Goal: Task Accomplishment & Management: Manage account settings

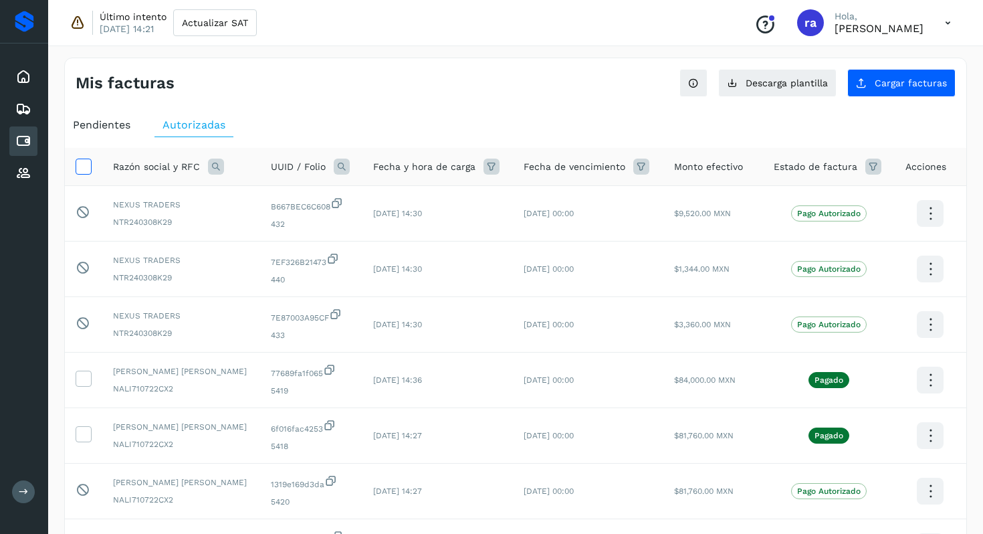
click at [84, 161] on icon at bounding box center [83, 166] width 14 height 14
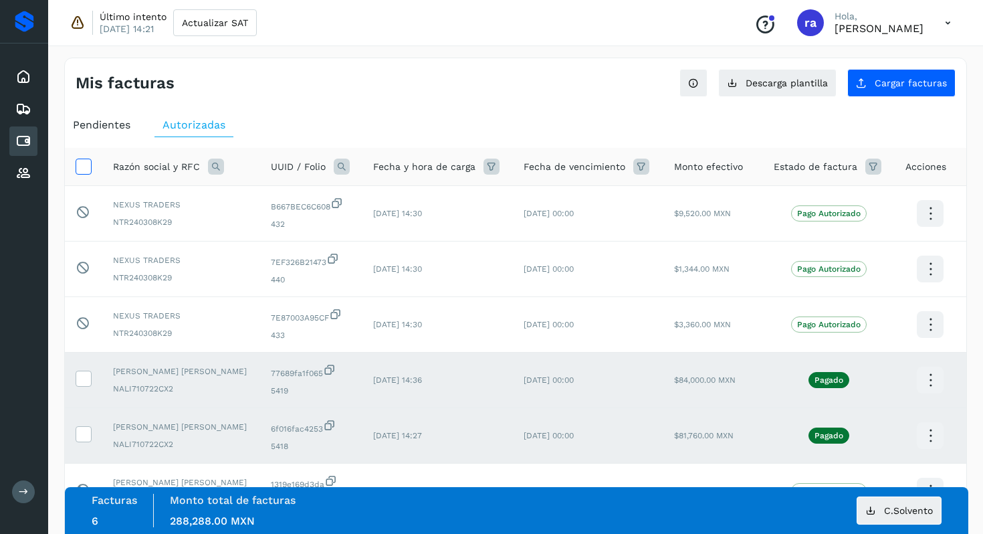
click at [83, 164] on icon at bounding box center [83, 166] width 14 height 14
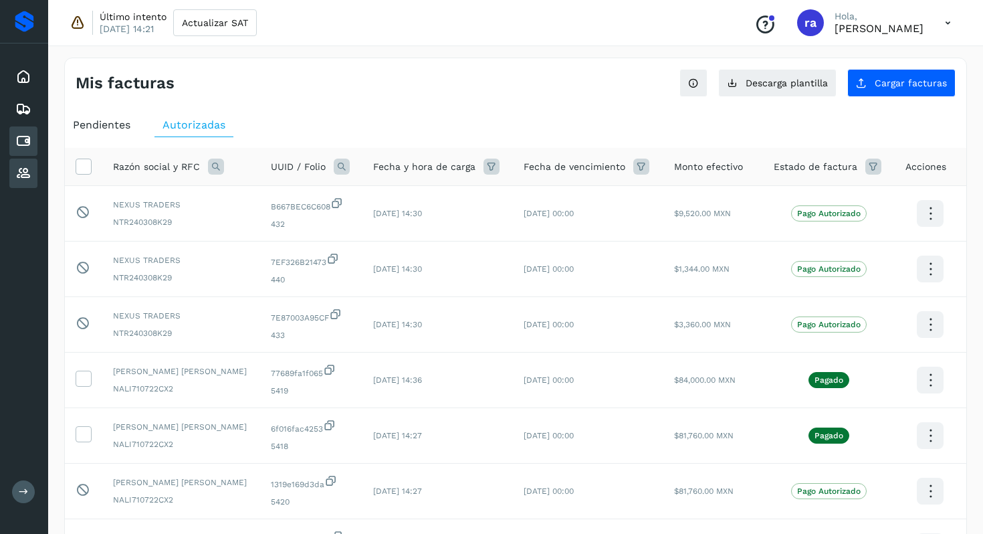
click at [26, 182] on div "Proveedores" at bounding box center [23, 173] width 28 height 29
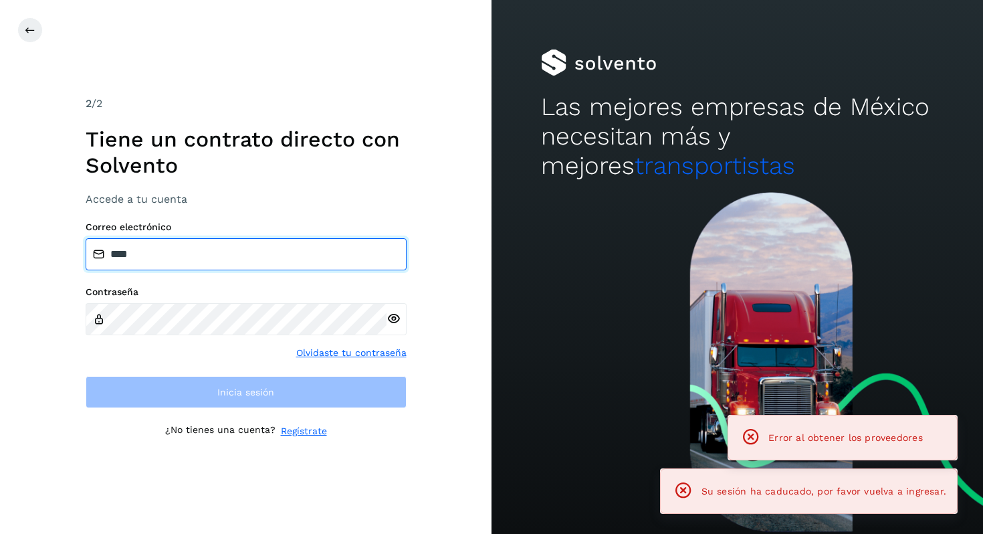
click at [235, 250] on input "****" at bounding box center [246, 254] width 321 height 32
type input "**********"
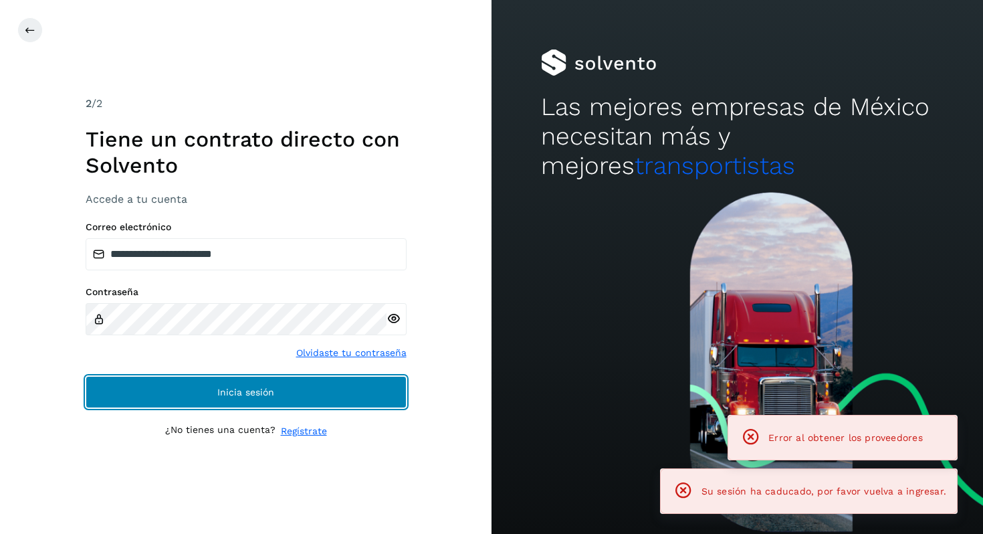
click at [245, 396] on span "Inicia sesión" at bounding box center [245, 391] width 57 height 9
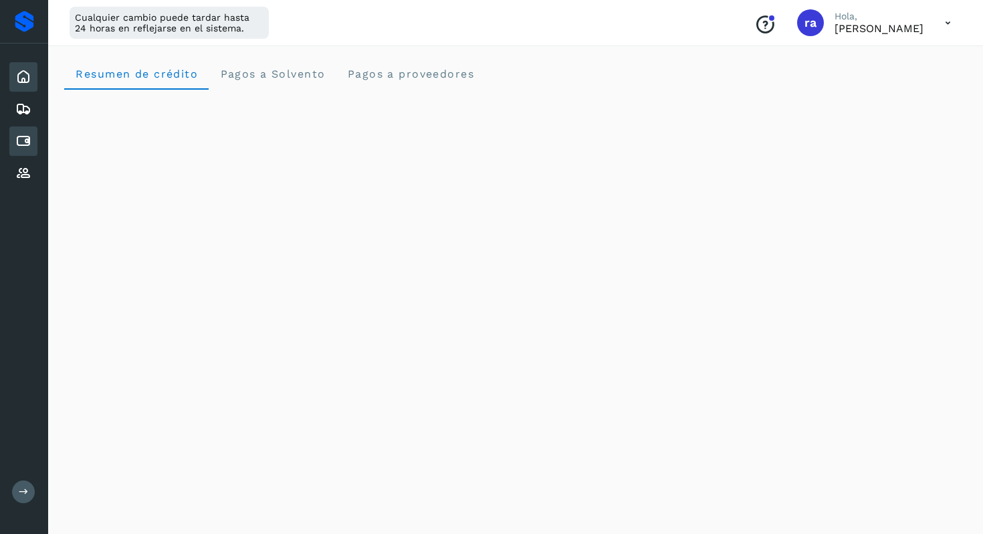
click at [33, 144] on div "Cuentas por pagar" at bounding box center [23, 140] width 28 height 29
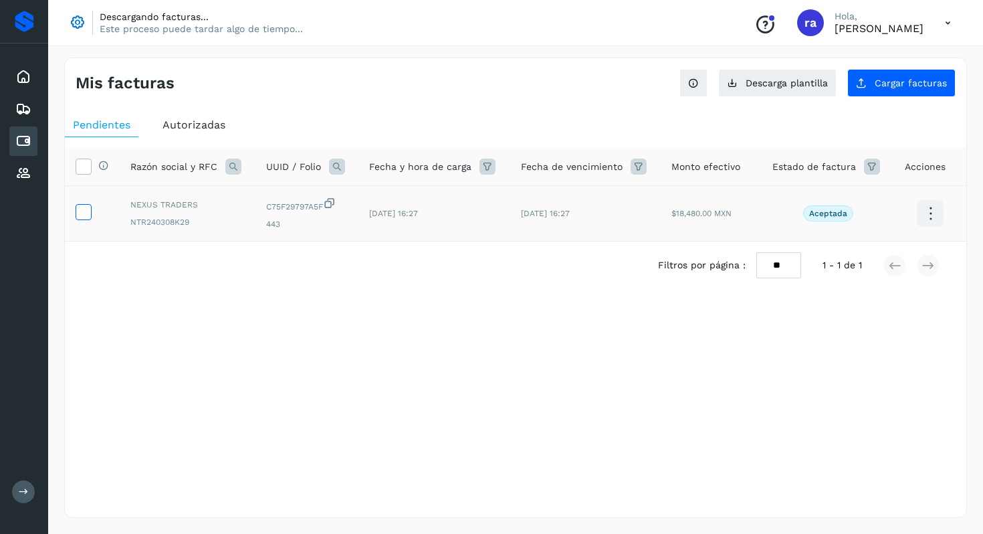
click at [82, 214] on icon at bounding box center [83, 211] width 14 height 14
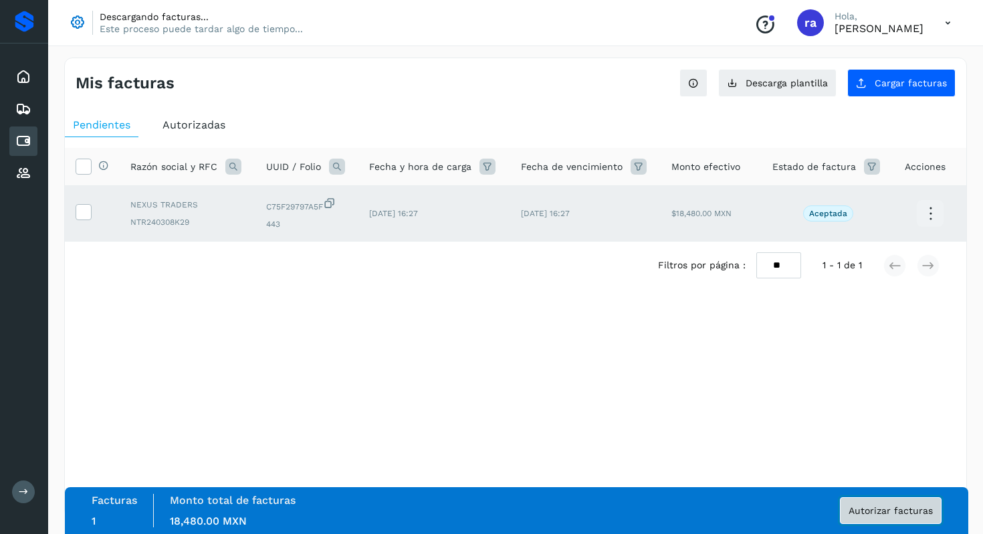
click at [893, 516] on button "Autorizar facturas" at bounding box center [891, 510] width 102 height 27
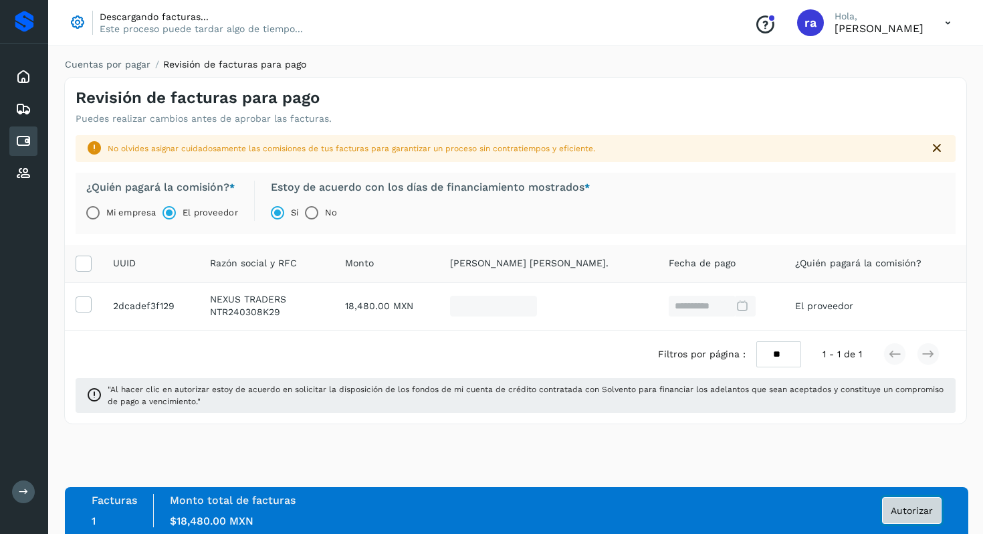
click at [902, 508] on span "Autorizar" at bounding box center [912, 510] width 42 height 9
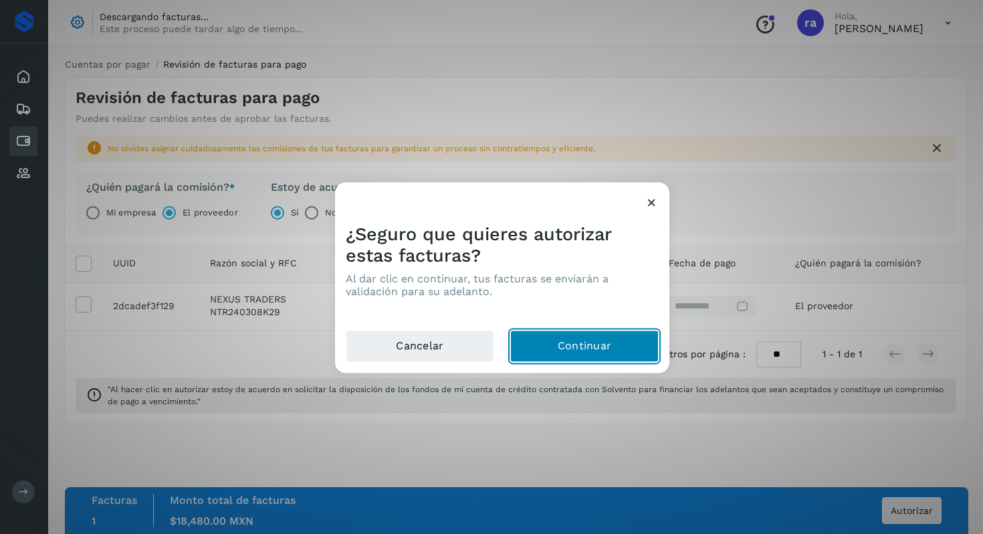
click at [589, 341] on button "Continuar" at bounding box center [584, 346] width 148 height 32
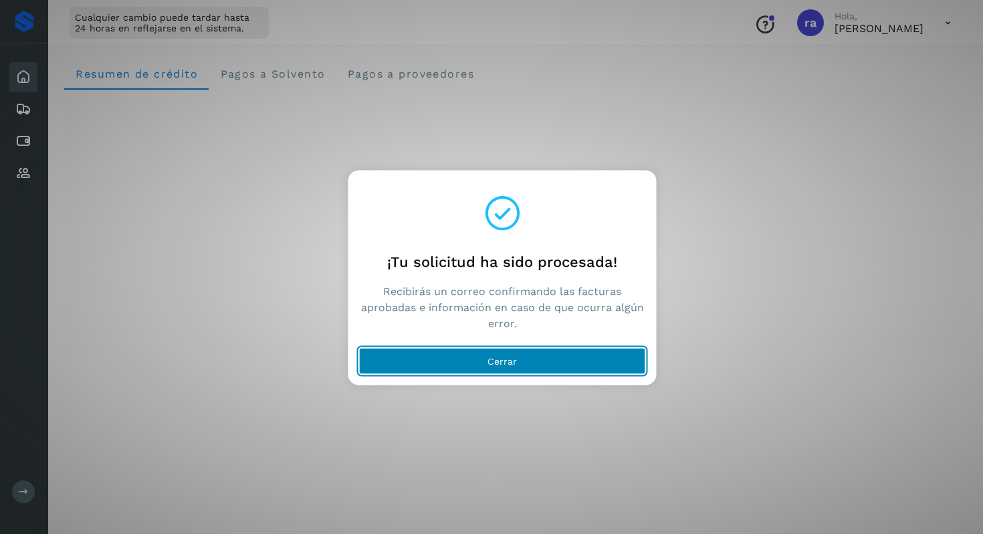
click at [490, 359] on span "Cerrar" at bounding box center [502, 361] width 29 height 9
